Goal: Obtain resource: Download file/media

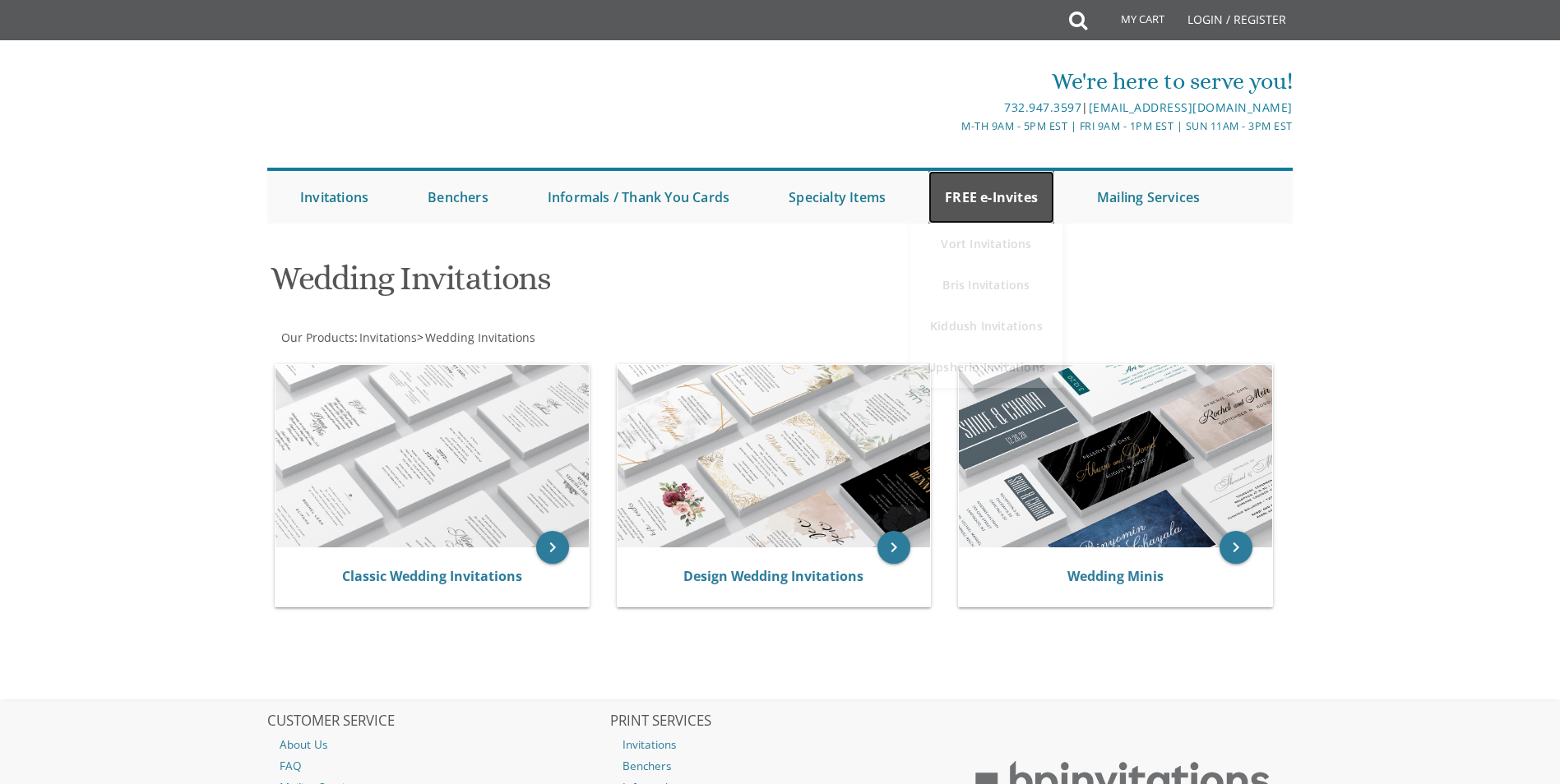
click at [1006, 190] on link "FREE e-Invites" at bounding box center [991, 196] width 126 height 52
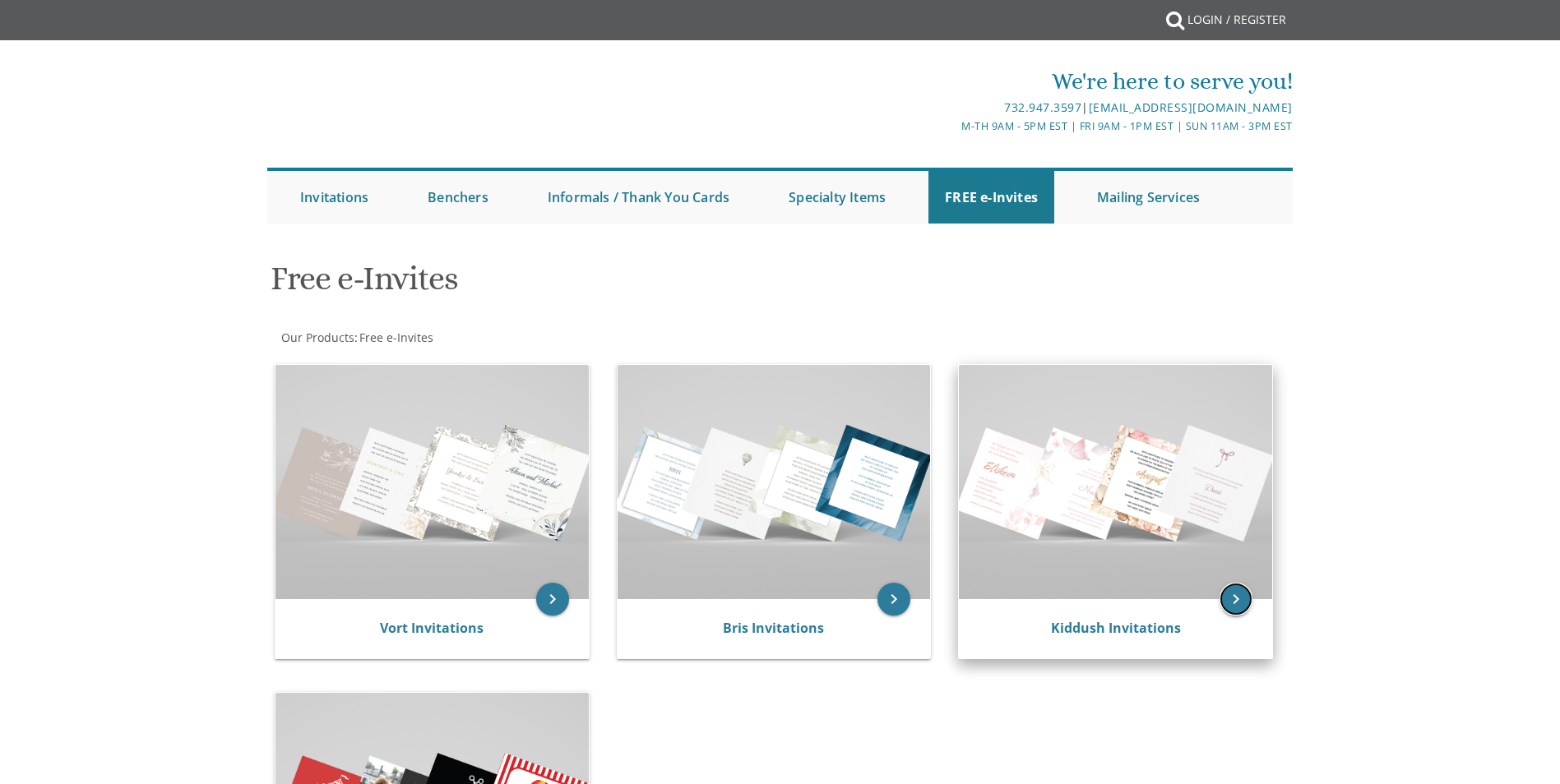
click at [1238, 583] on icon "keyboard_arrow_right" at bounding box center [1236, 599] width 33 height 33
click at [1231, 601] on icon "keyboard_arrow_right" at bounding box center [1236, 599] width 33 height 33
click at [1084, 627] on link "Kiddush Invitations" at bounding box center [1116, 628] width 130 height 18
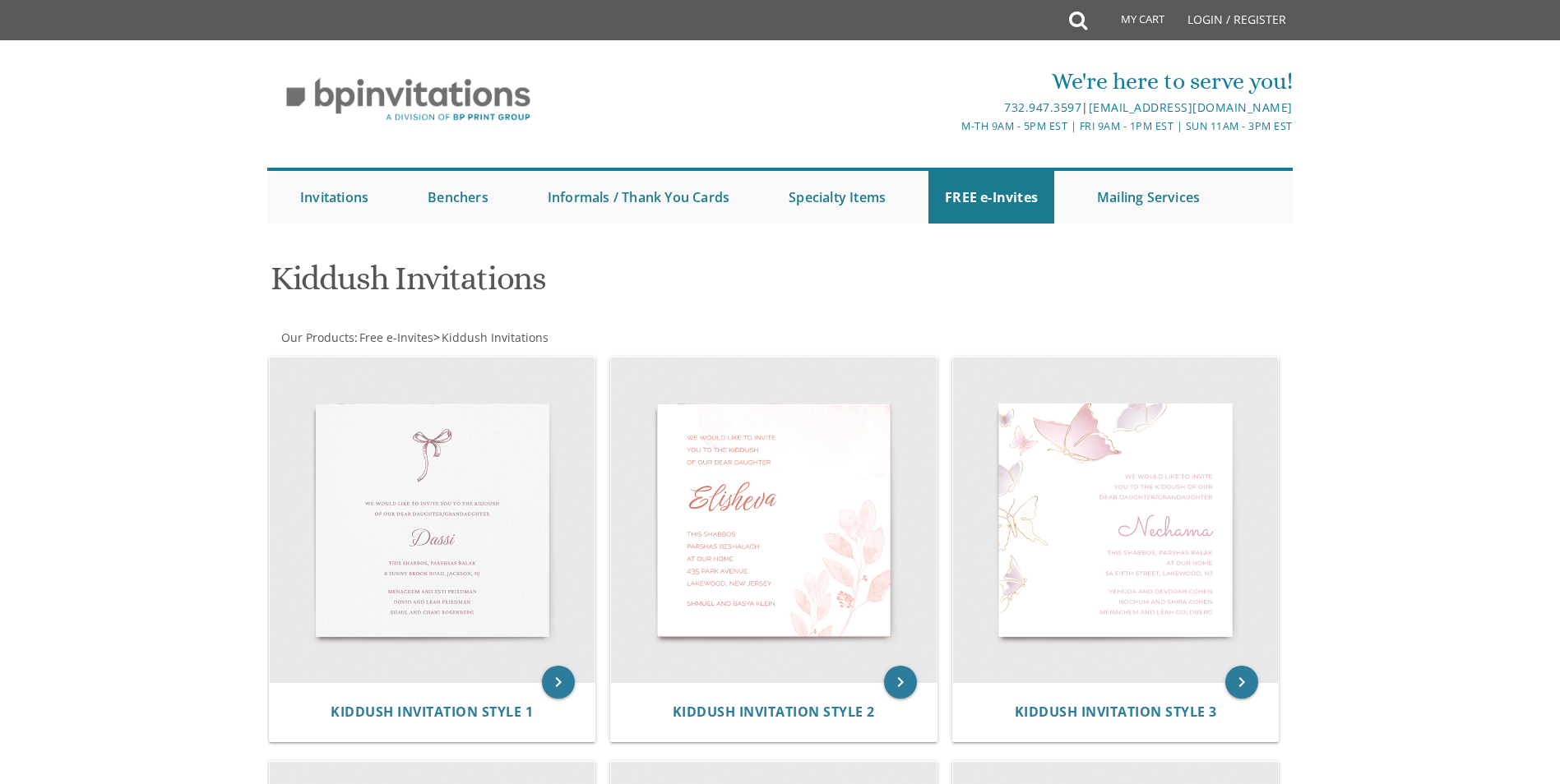
drag, startPoint x: 1482, startPoint y: 565, endPoint x: 1383, endPoint y: 508, distance: 114.2
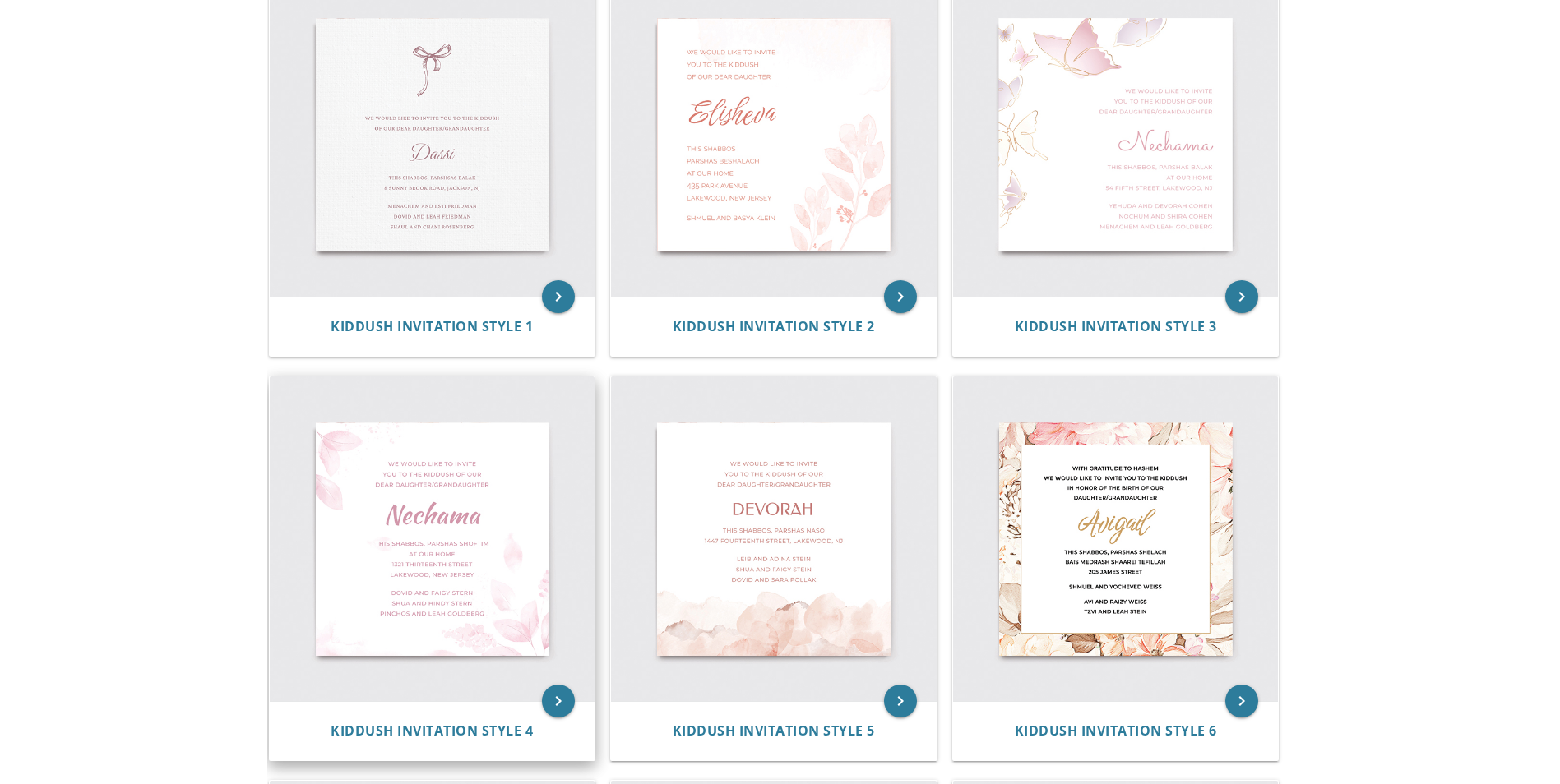
scroll to position [411, 0]
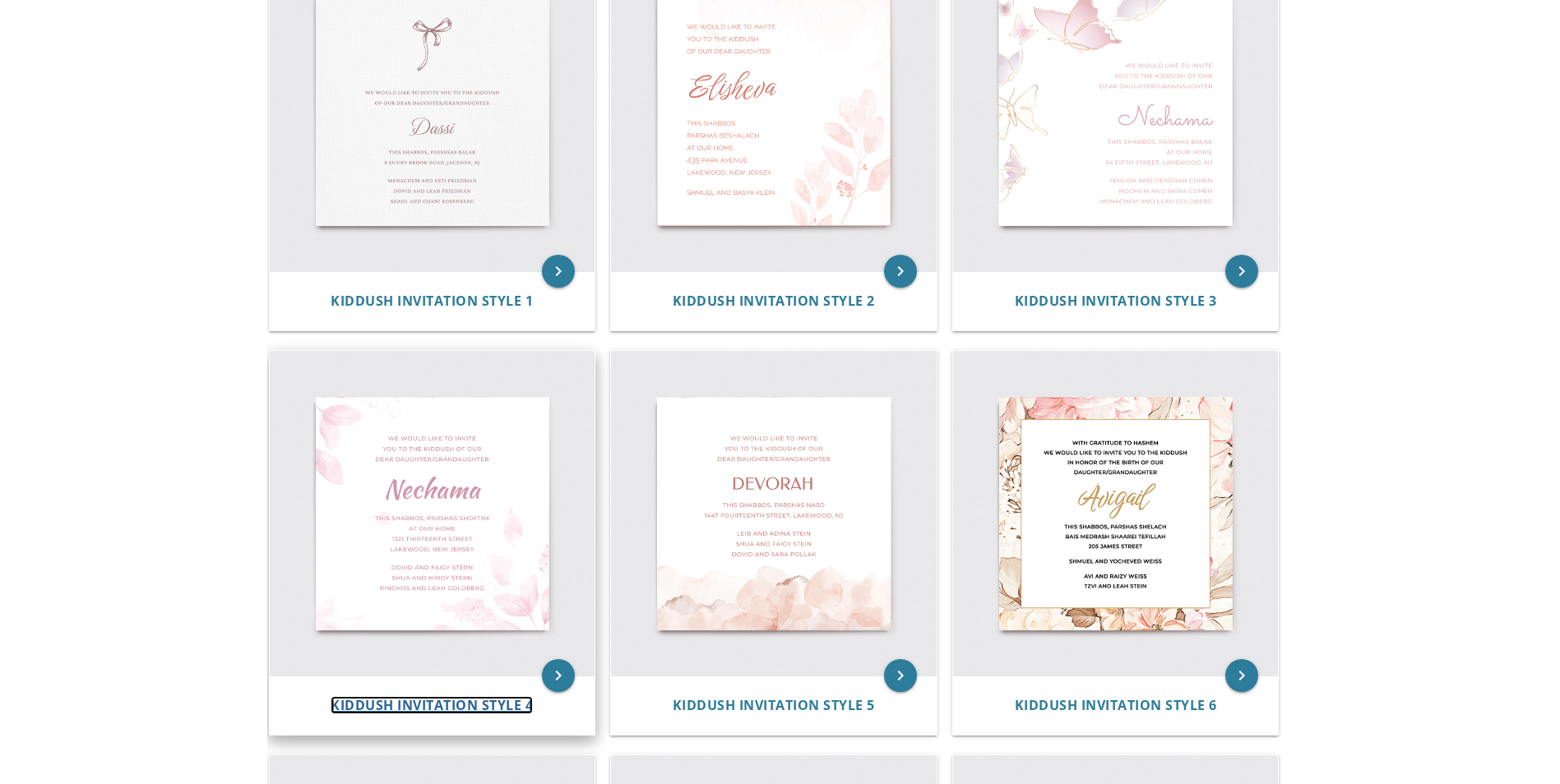
click at [432, 710] on span "Kiddush Invitation Style 4" at bounding box center [432, 705] width 202 height 18
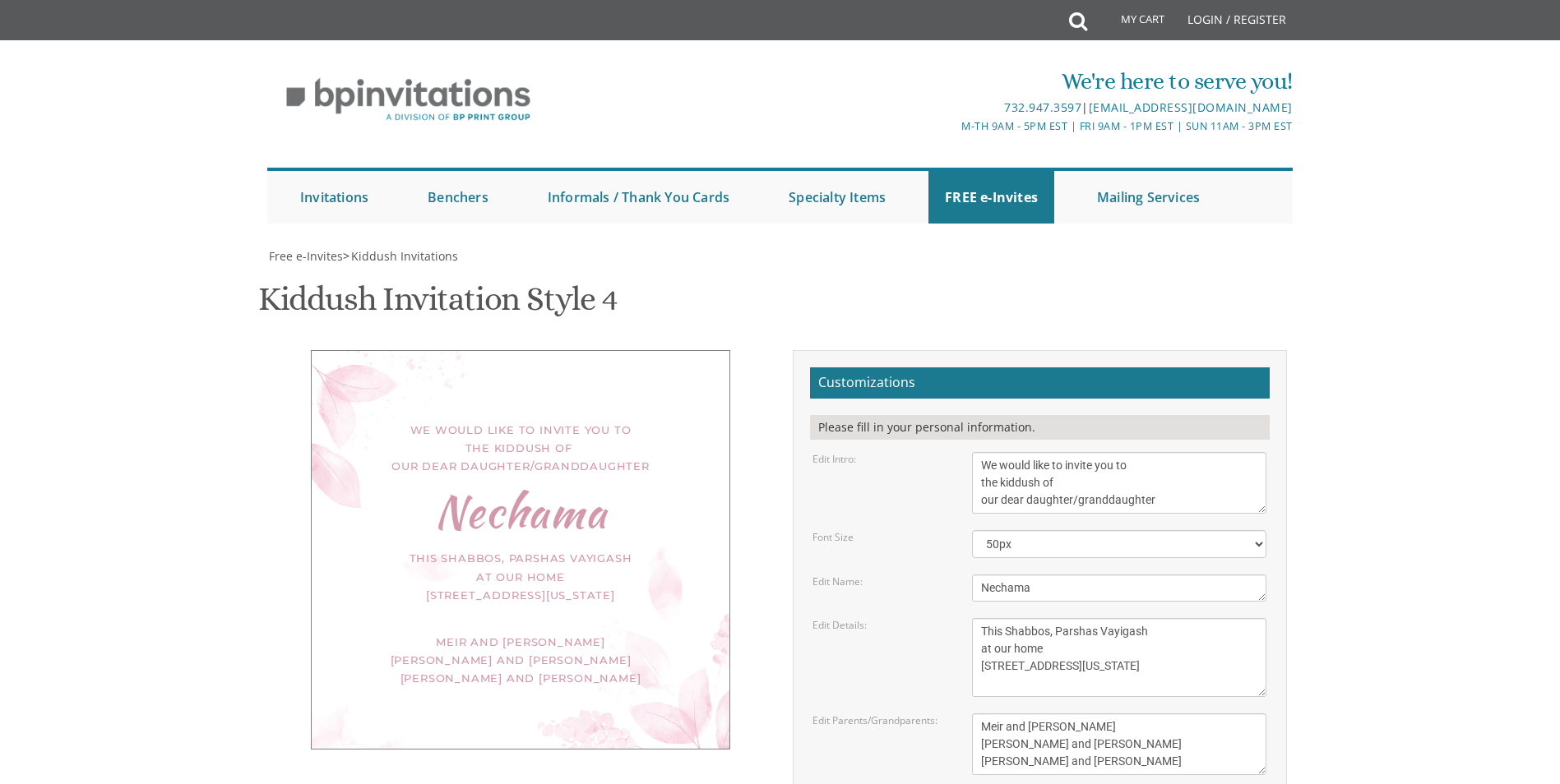
click at [1516, 405] on body "My Cart Total: View Cart Item(s) Submit My Cart Total: View Cart Item(s) Login …" at bounding box center [780, 693] width 1560 height 1386
drag, startPoint x: 1043, startPoint y: 590, endPoint x: 949, endPoint y: 598, distance: 94.3
click at [949, 598] on div "Edit Name: [GEOGRAPHIC_DATA]" at bounding box center [1040, 588] width 478 height 27
type textarea "Temi"
drag, startPoint x: 1149, startPoint y: 638, endPoint x: 1096, endPoint y: 632, distance: 53.3
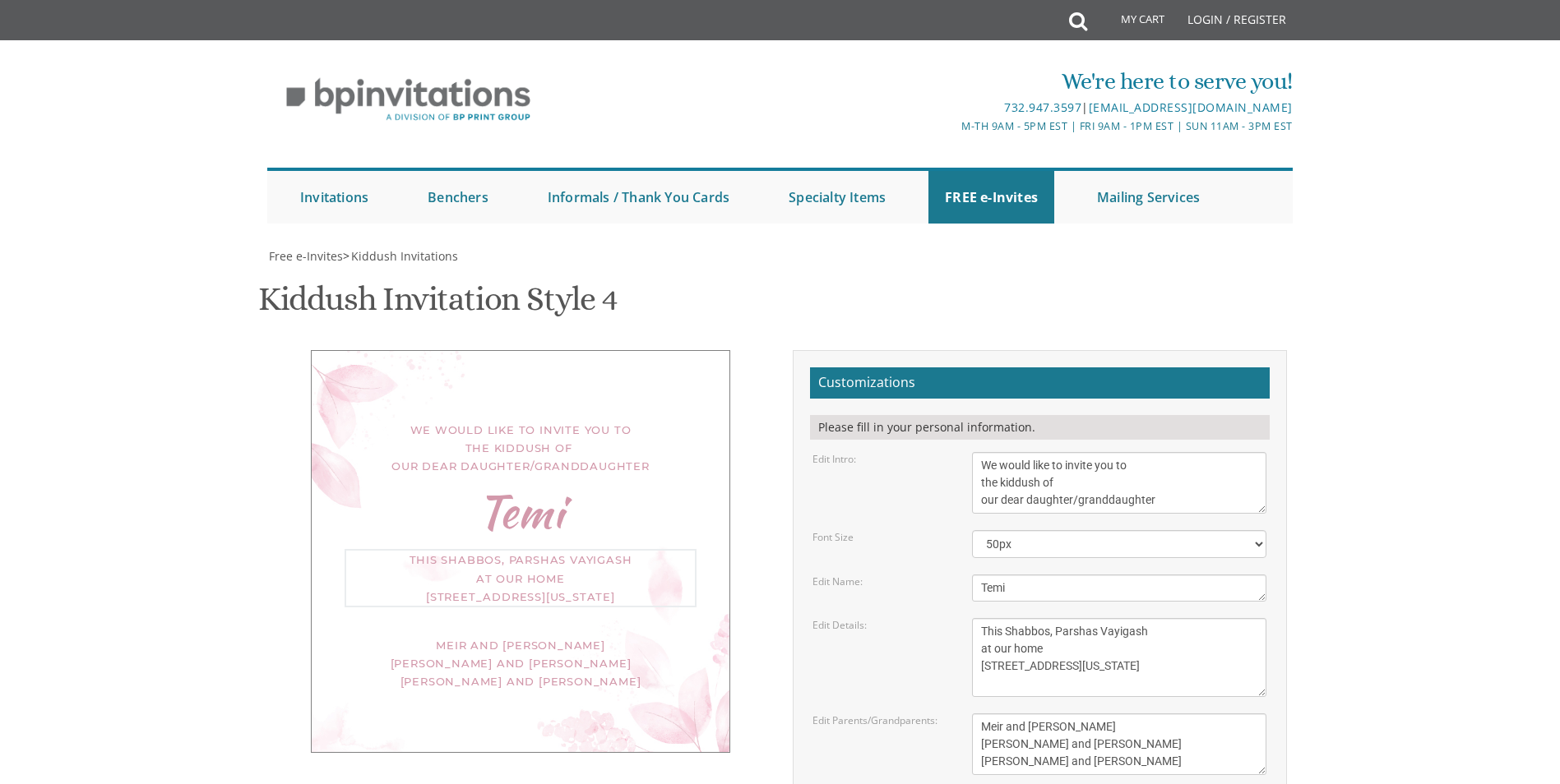
click at [1096, 632] on textarea "This Shabbos, Parshas Vayigash at our home [STREET_ADDRESS][US_STATE]" at bounding box center [1119, 657] width 294 height 79
drag, startPoint x: 1094, startPoint y: 670, endPoint x: 981, endPoint y: 672, distance: 113.0
click at [981, 672] on textarea "This Shabbos, Parshas Vayigash at our home [STREET_ADDRESS][US_STATE]" at bounding box center [1119, 657] width 294 height 79
type textarea "This Shabbos, Parshas Shoftim at our home [STREET_ADDRESS][US_STATE]"
drag, startPoint x: 1140, startPoint y: 764, endPoint x: 971, endPoint y: 717, distance: 175.4
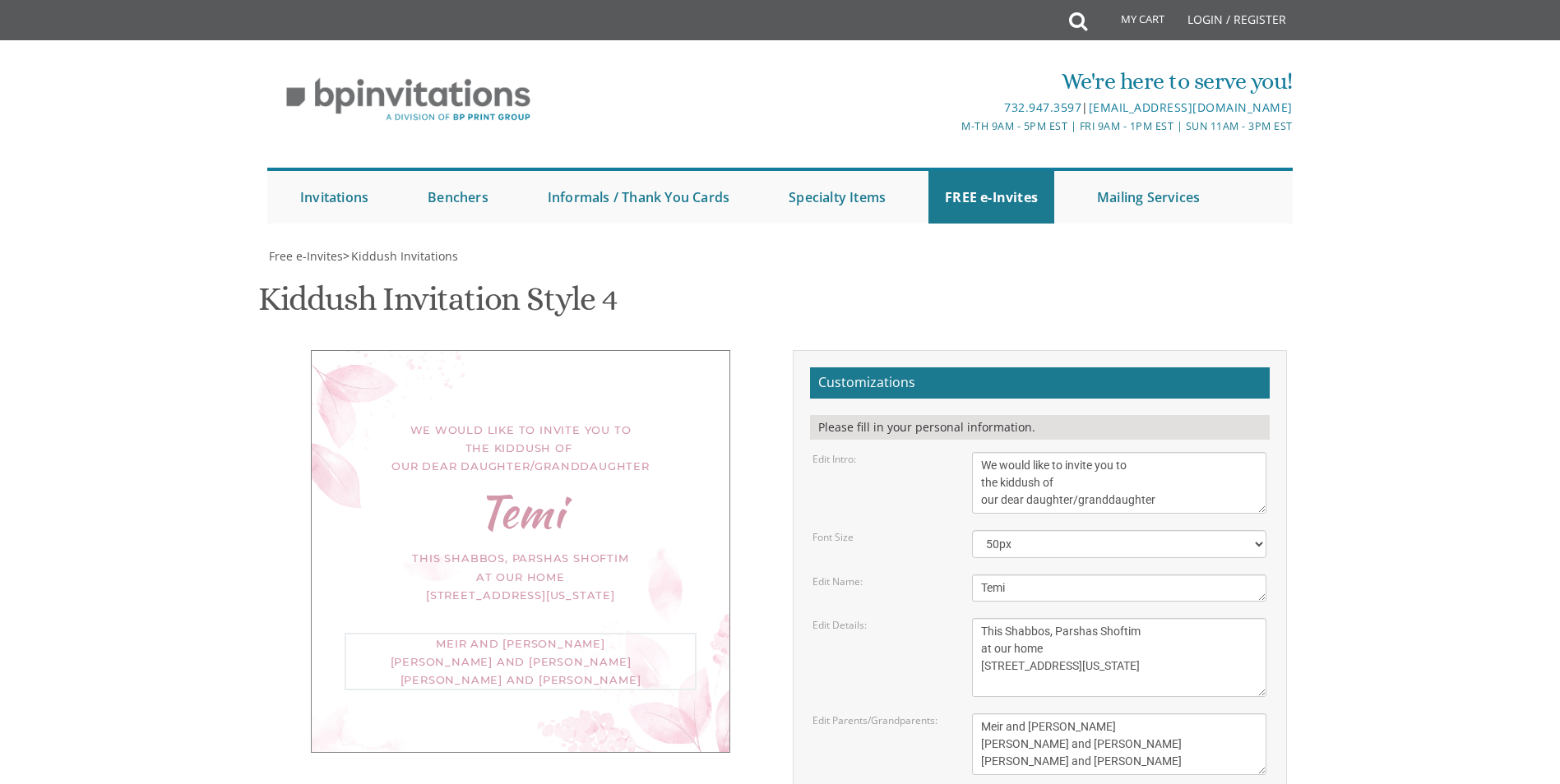
click at [971, 717] on div "Meir and [PERSON_NAME] [PERSON_NAME] and [PERSON_NAME] [PERSON_NAME] and [PERSO…" at bounding box center [1119, 744] width 319 height 62
type textarea "[PERSON_NAME] and [PERSON_NAME] Rabbi and [PERSON_NAME] rabbi and [PERSON_NAME]"
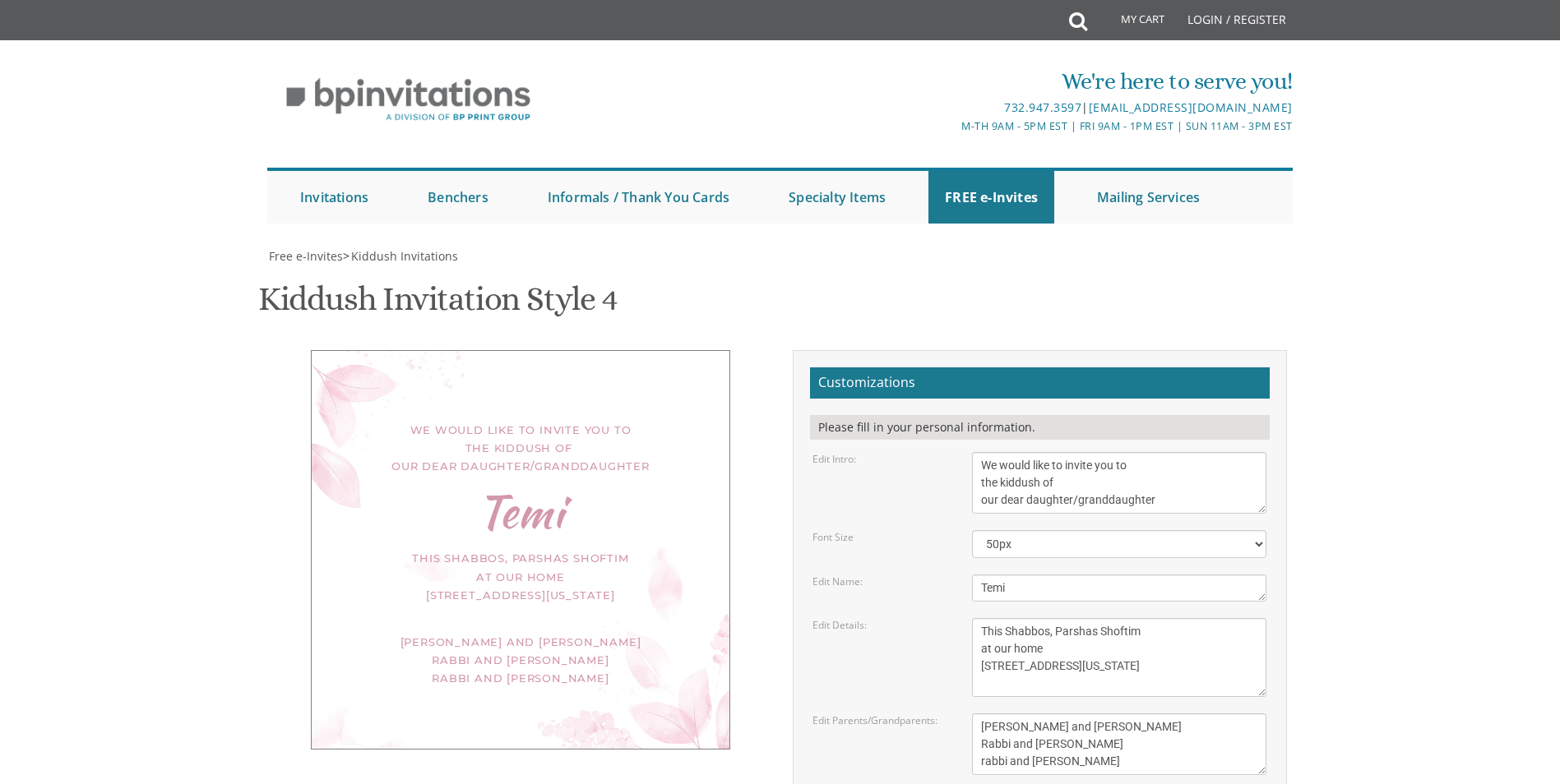
type input "[EMAIL_ADDRESS][DOMAIN_NAME]"
